Goal: Information Seeking & Learning: Learn about a topic

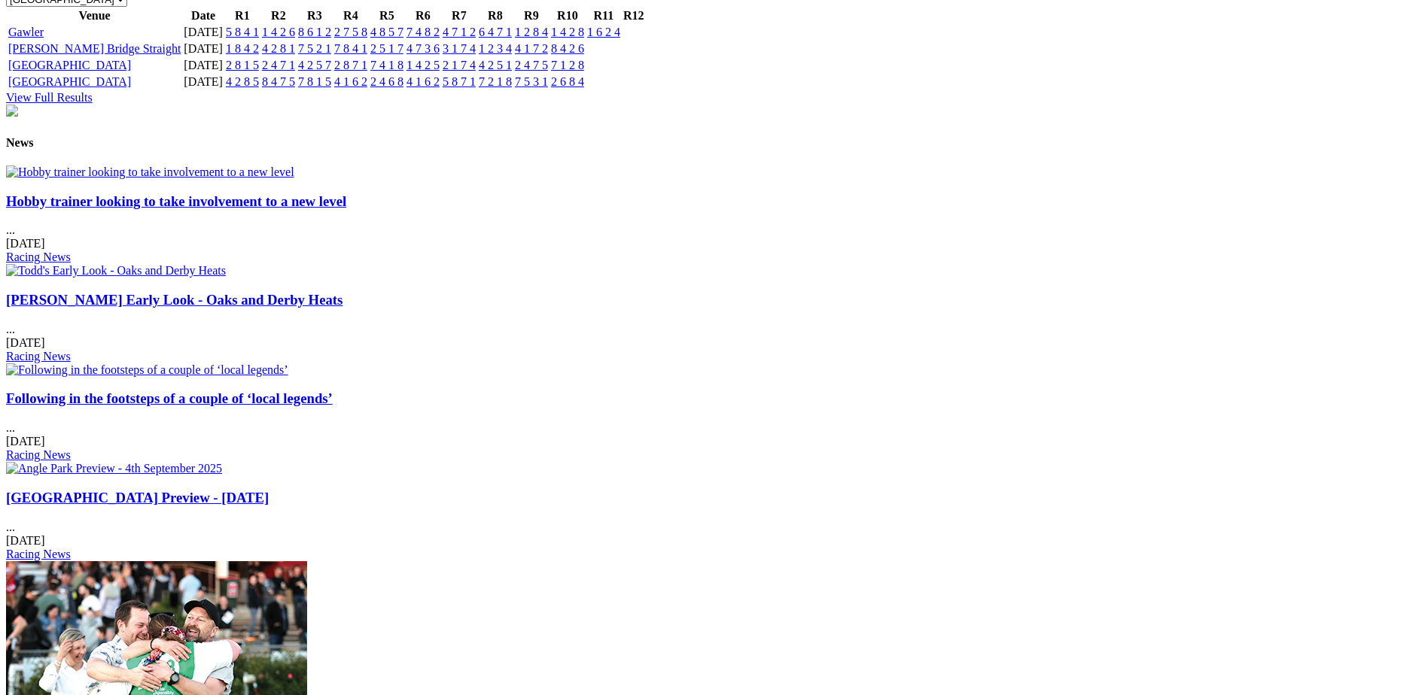
scroll to position [1806, 0]
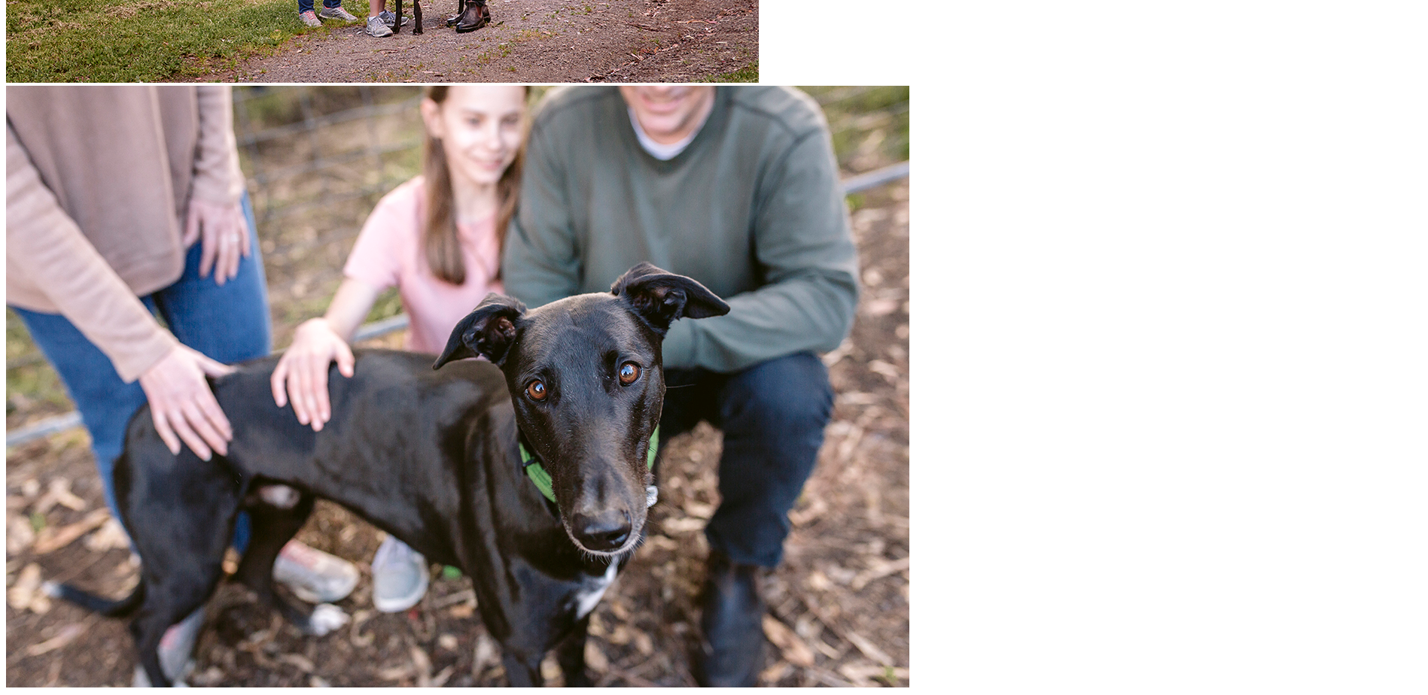
scroll to position [2602, 0]
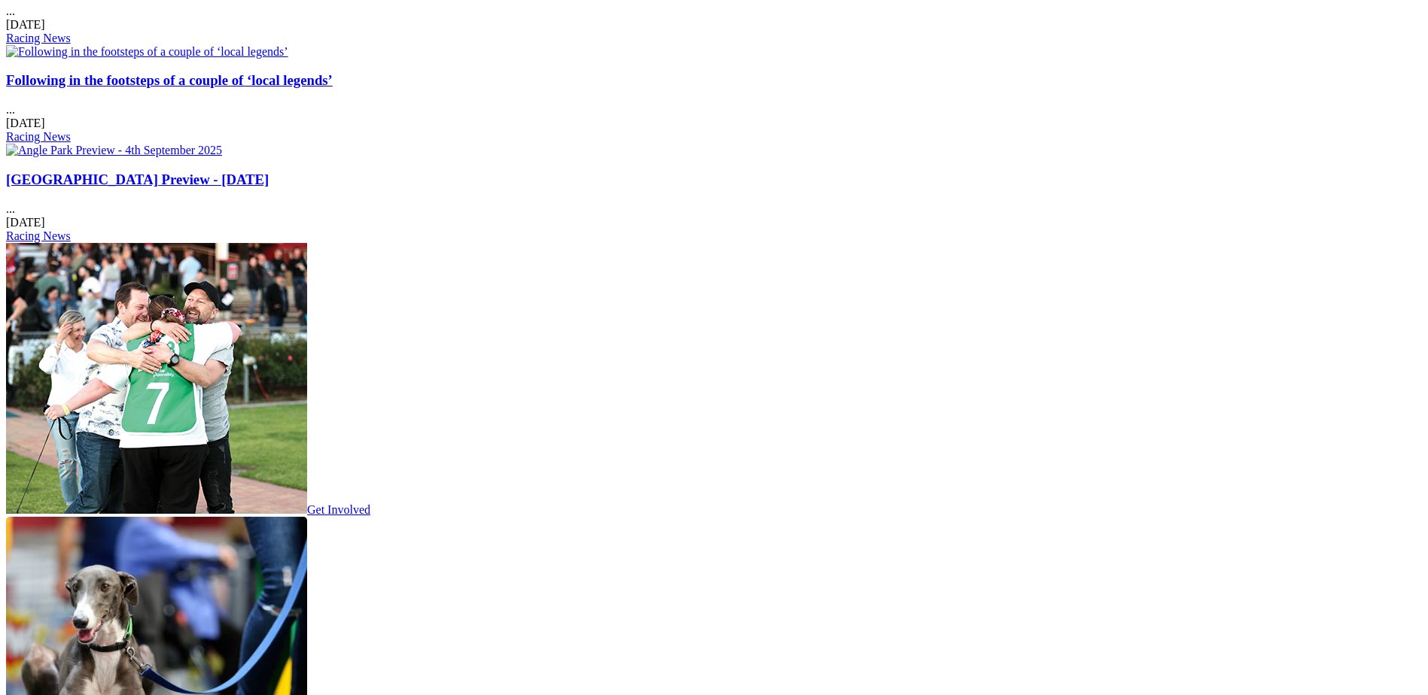
scroll to position [1959, 0]
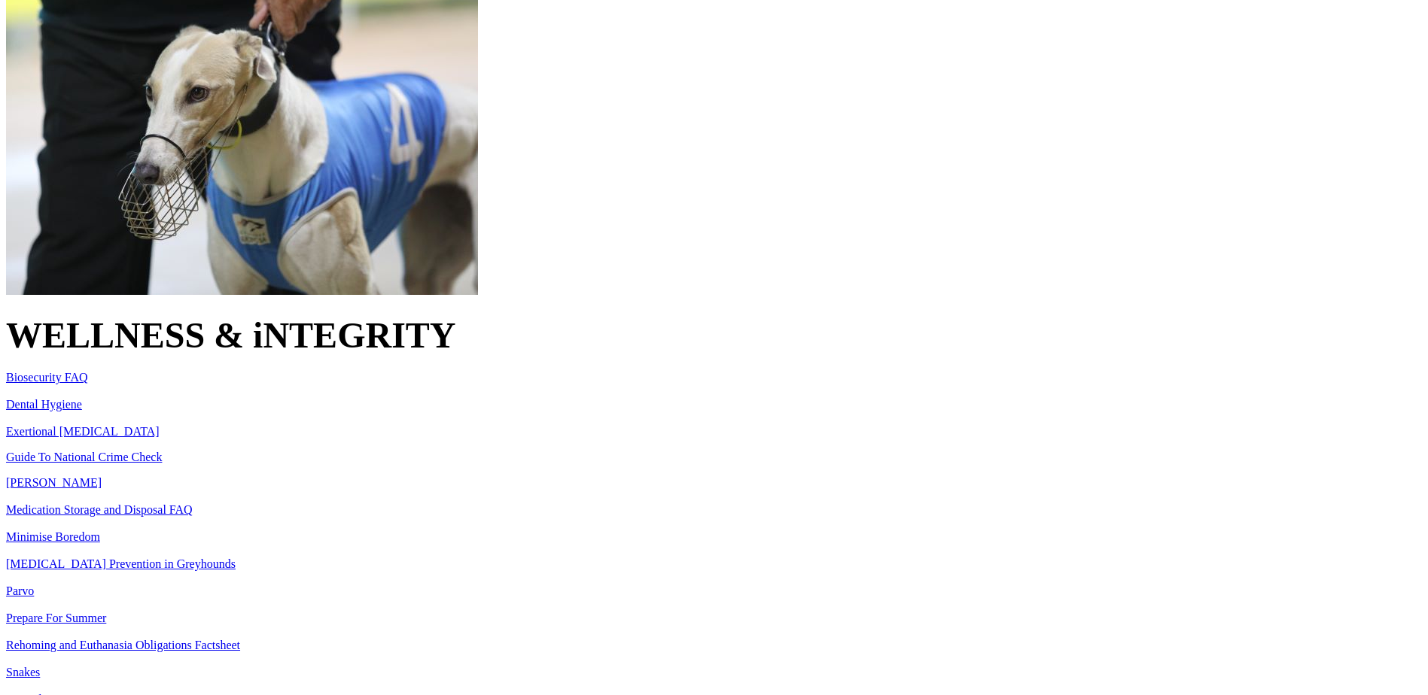
scroll to position [527, 0]
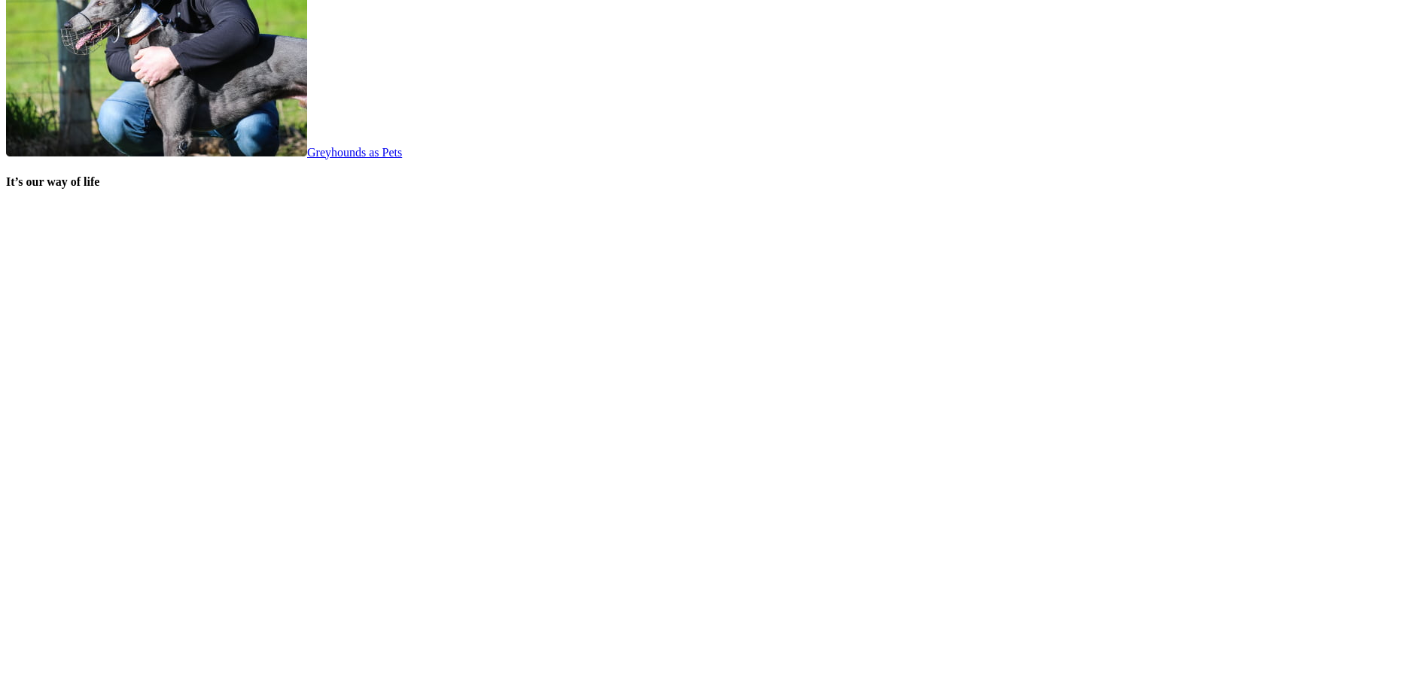
scroll to position [2989, 0]
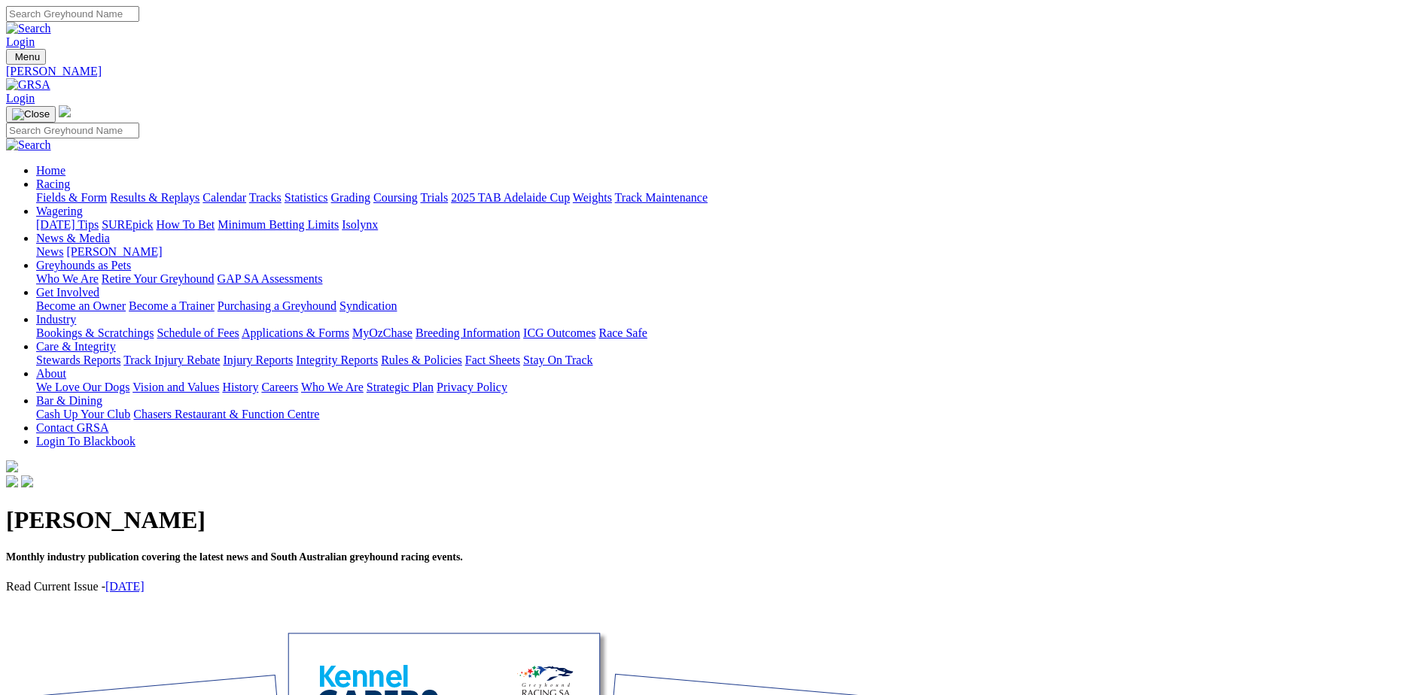
click at [144, 580] on link "[DATE]" at bounding box center [124, 586] width 39 height 13
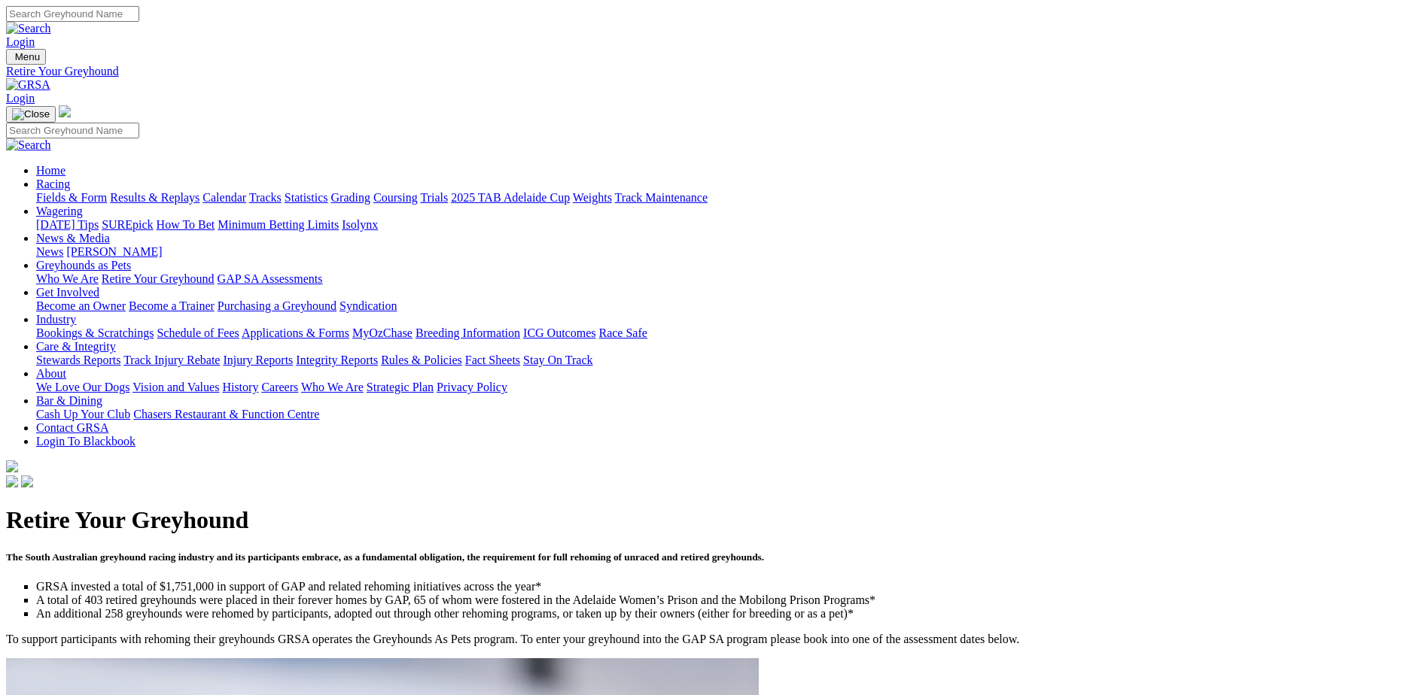
click at [99, 272] on link "Who We Are" at bounding box center [67, 278] width 62 height 13
